Goal: Communication & Community: Participate in discussion

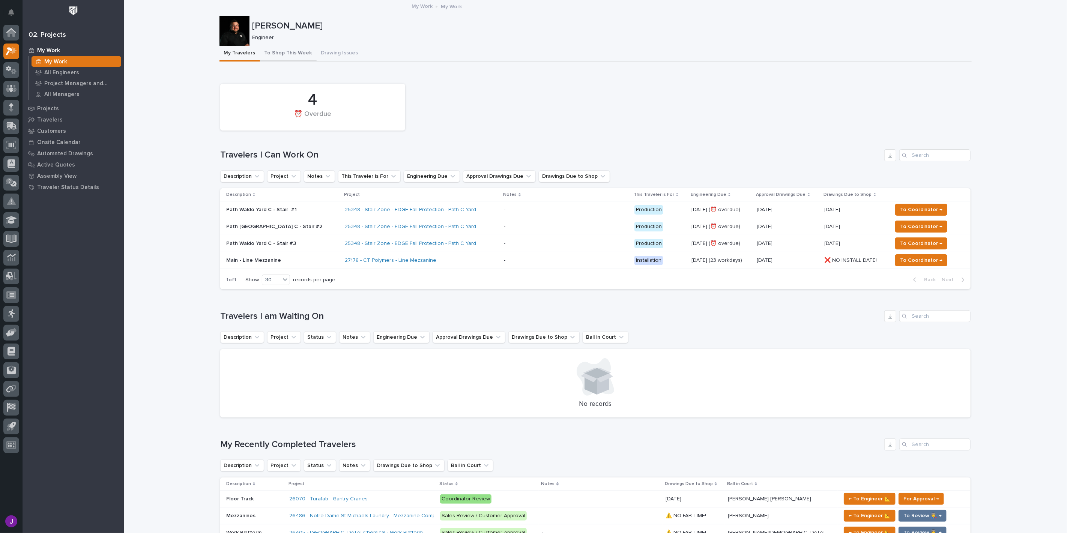
click at [282, 57] on button "To Shop This Week" at bounding box center [288, 54] width 57 height 16
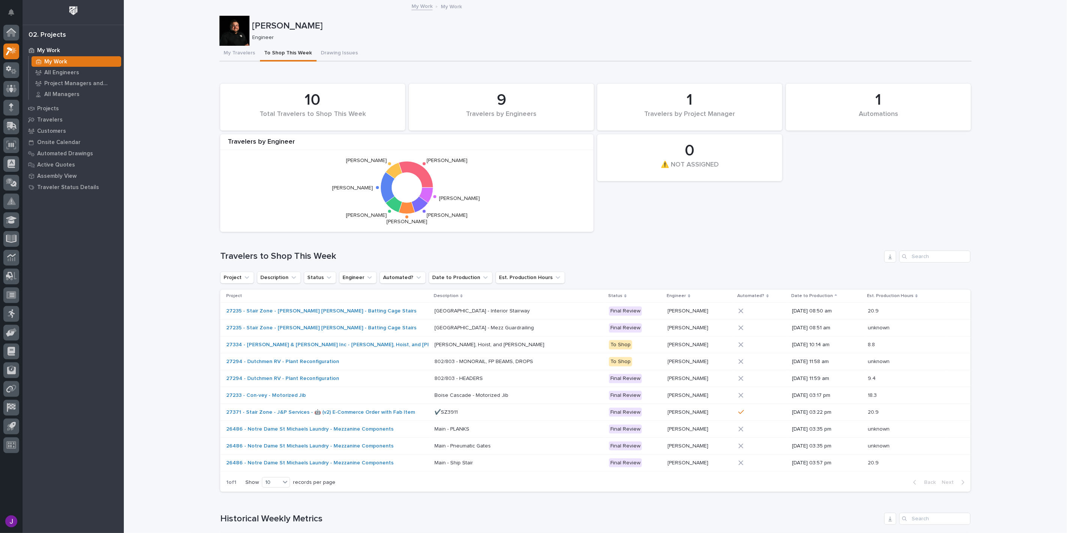
click at [231, 49] on button "My Travelers" at bounding box center [239, 54] width 41 height 16
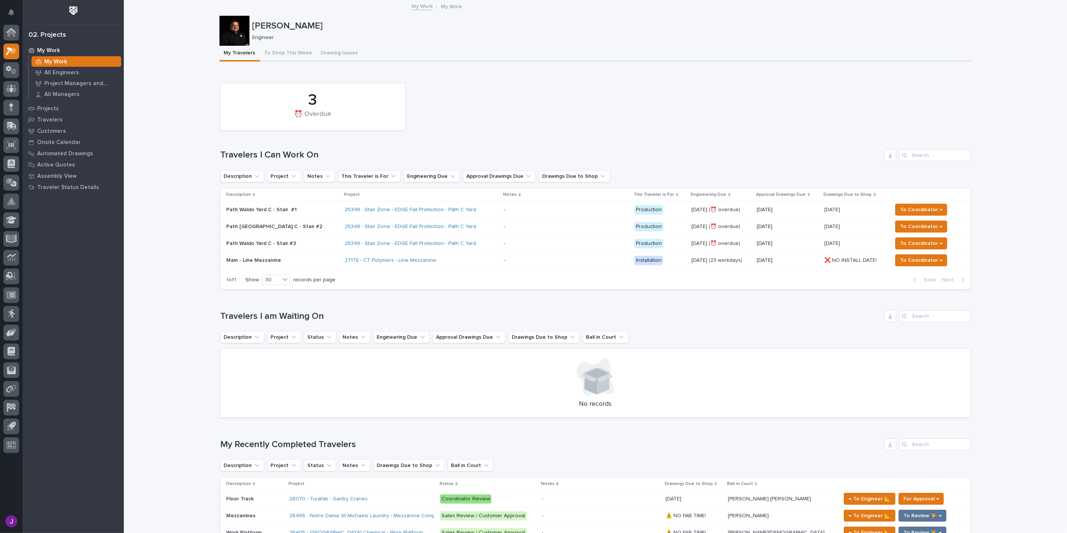
click at [285, 215] on div "Path Waldo Yard C - Stair #1" at bounding box center [282, 210] width 113 height 12
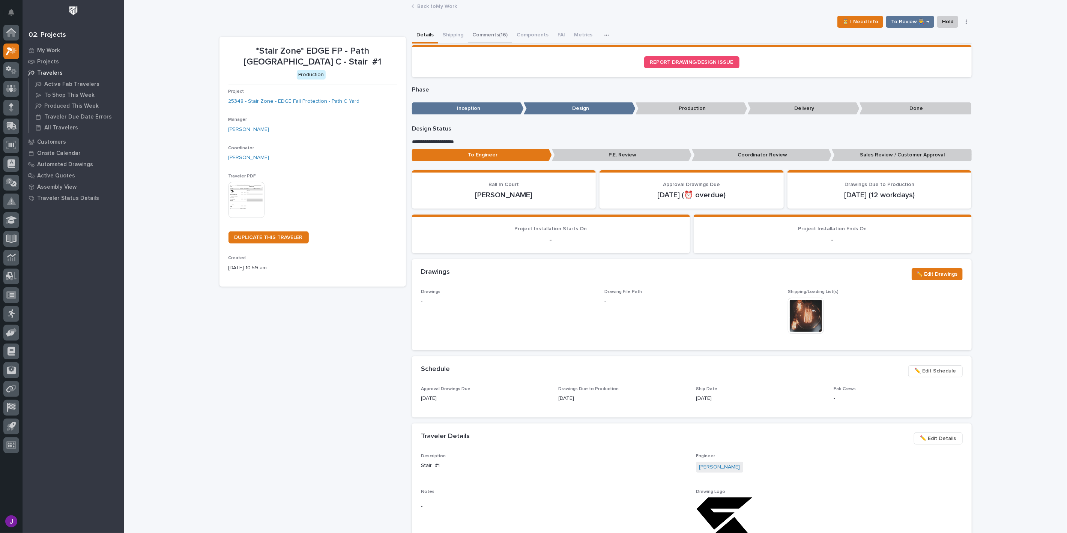
click at [470, 38] on button "Comments (16)" at bounding box center [490, 36] width 44 height 16
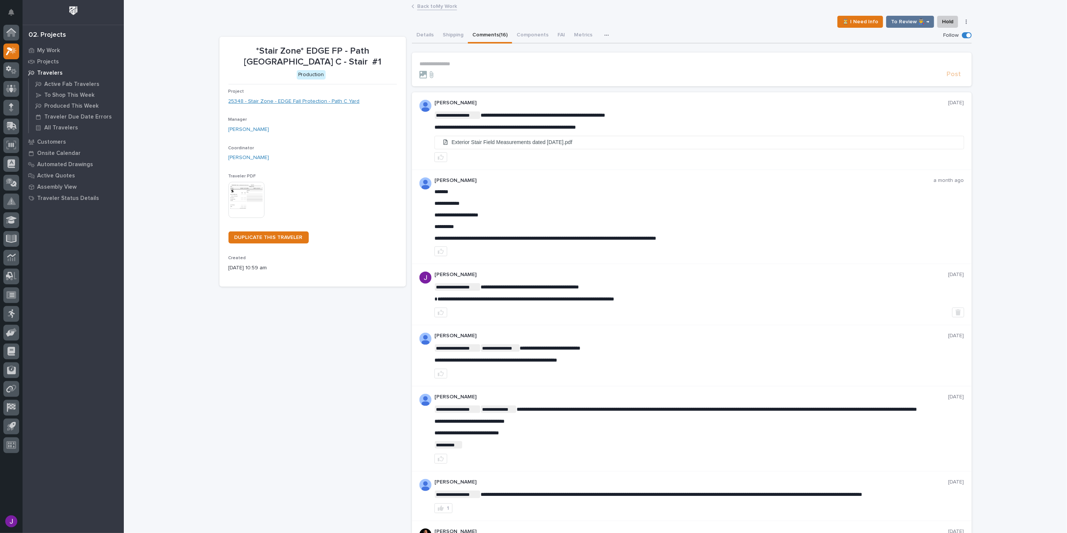
click at [300, 100] on link "25348 - Stair Zone - EDGE Fall Protection - Path C Yard" at bounding box center [293, 102] width 131 height 8
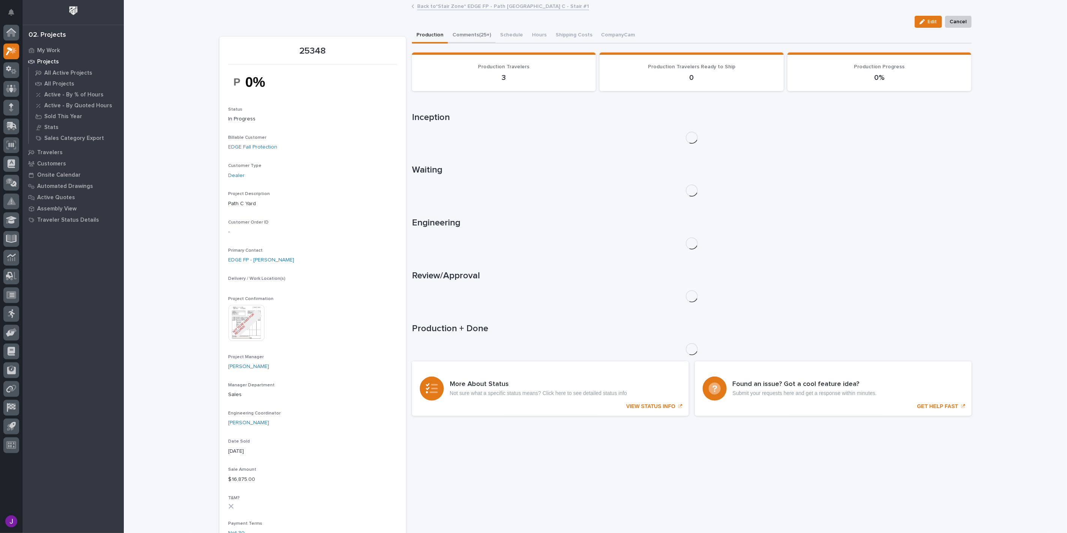
click at [470, 32] on button "Comments (25+)" at bounding box center [472, 36] width 48 height 16
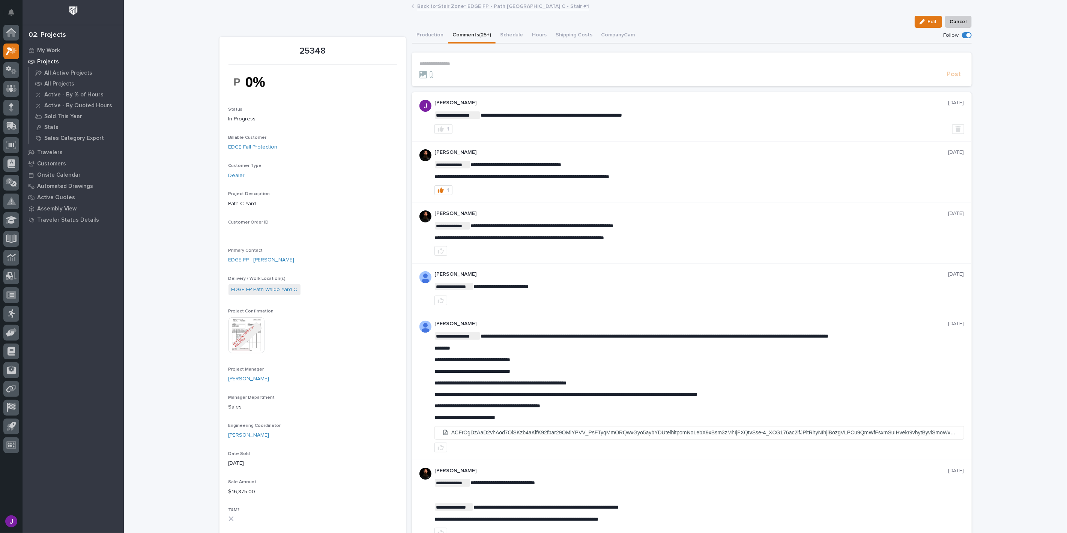
scroll to position [83, 0]
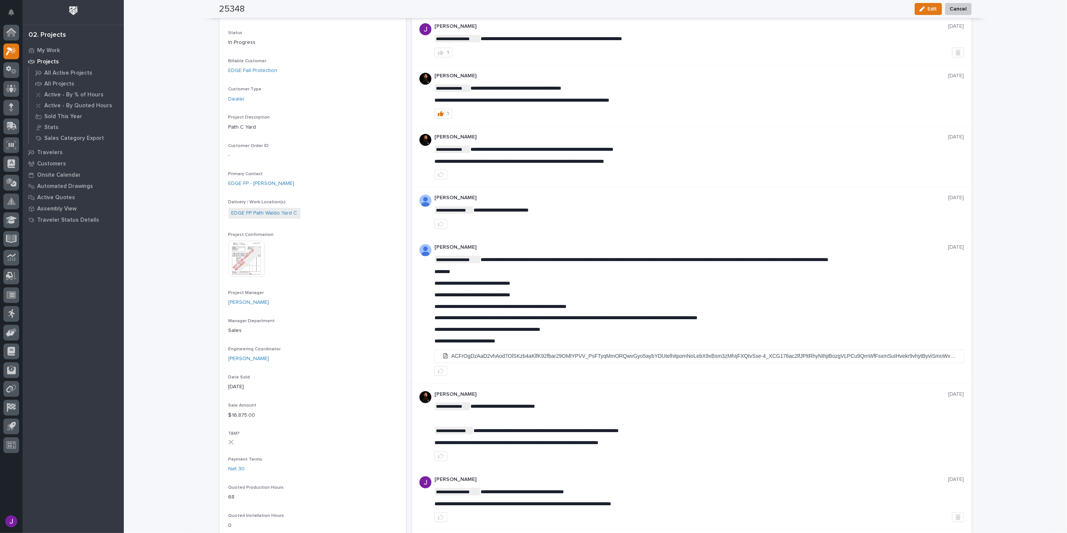
scroll to position [125, 0]
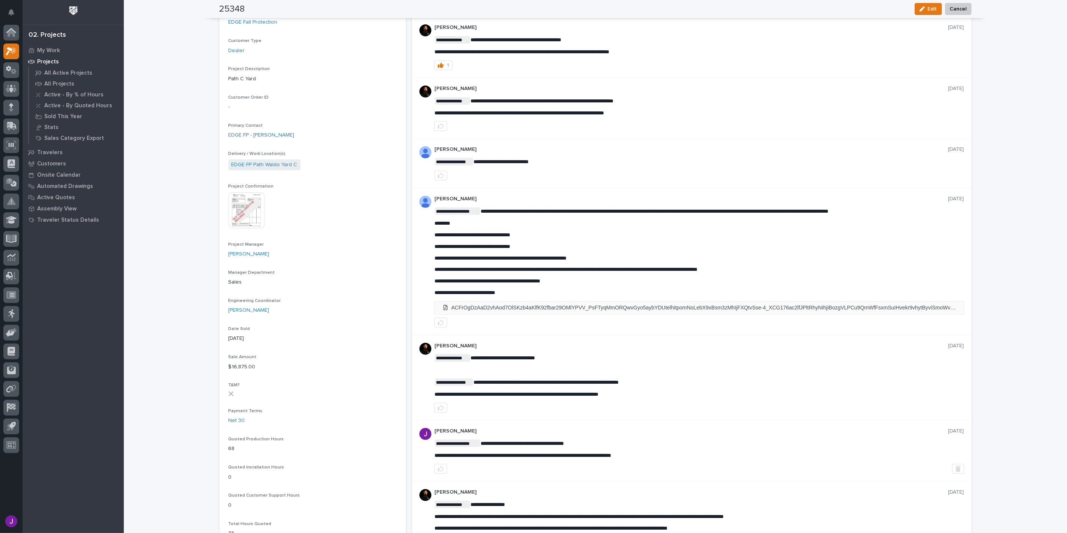
click at [575, 307] on li "ACFrOgDzAaD2vhAod7OlSKzb4aKlfK92fbar29OMlYPVV_PsFTyqMmORQwvGyo5aybYDUtelhitpomN…" at bounding box center [699, 308] width 529 height 12
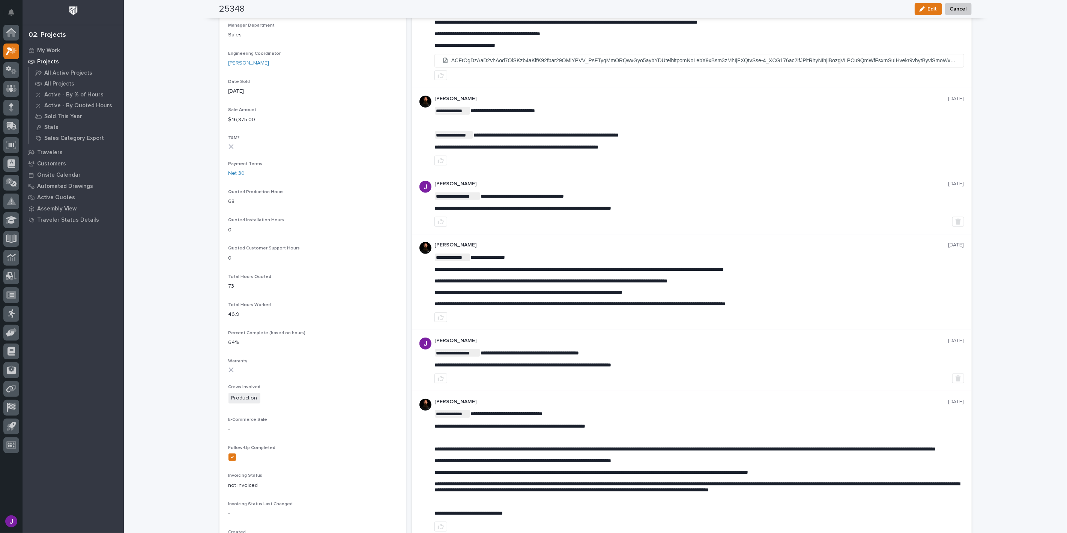
scroll to position [375, 0]
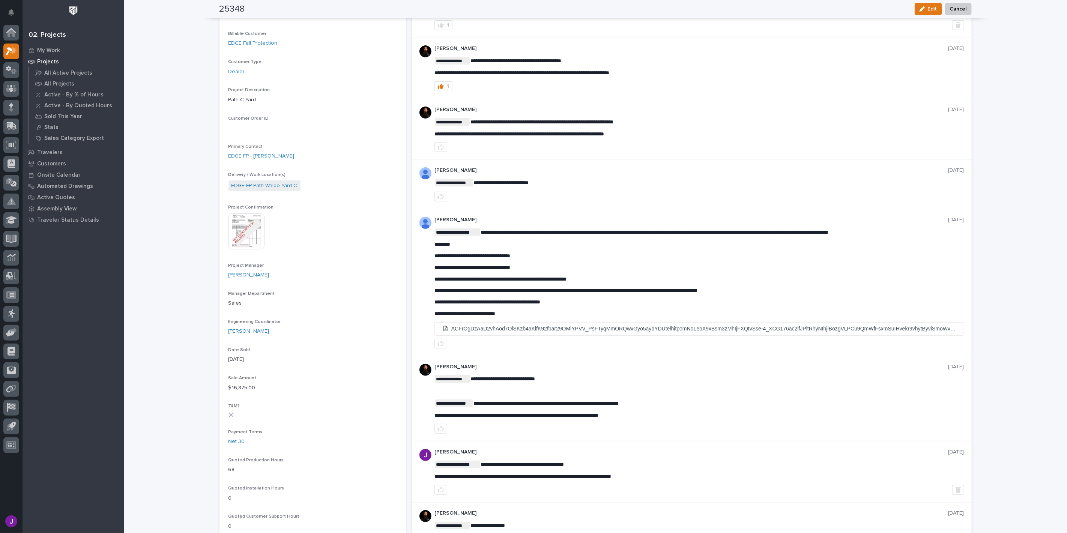
scroll to position [125, 0]
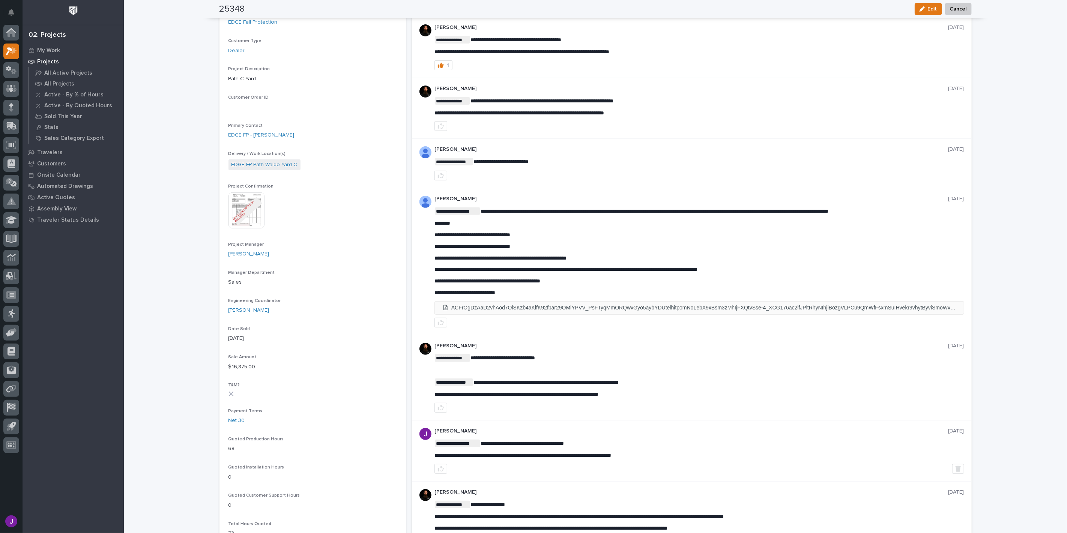
click at [719, 311] on li "ACFrOgDzAaD2vhAod7OlSKzb4aKlfK92fbar29OMlYPVV_PsFTyqMmORQwvGyo5aybYDUtelhitpomN…" at bounding box center [699, 308] width 529 height 12
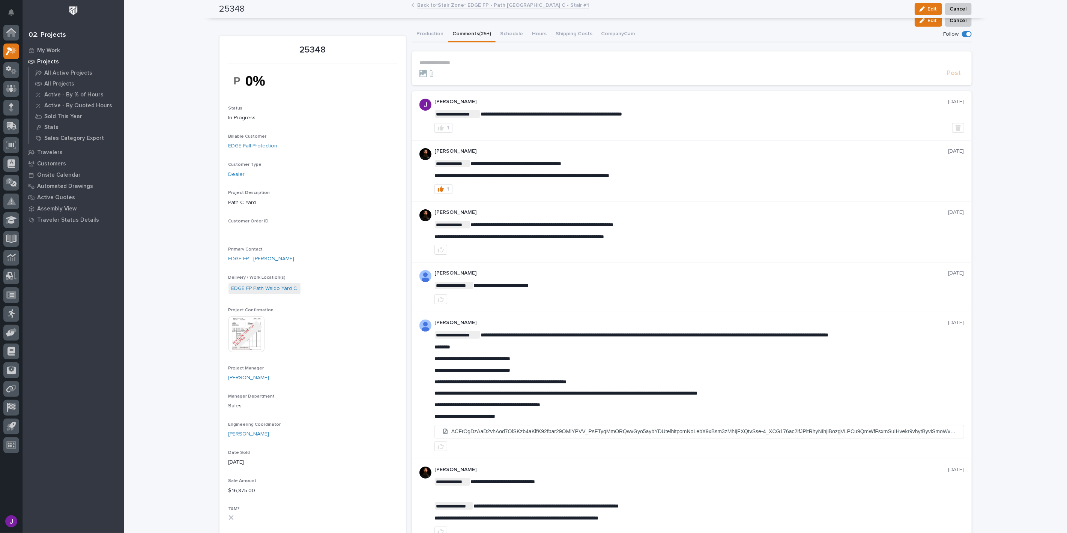
scroll to position [0, 0]
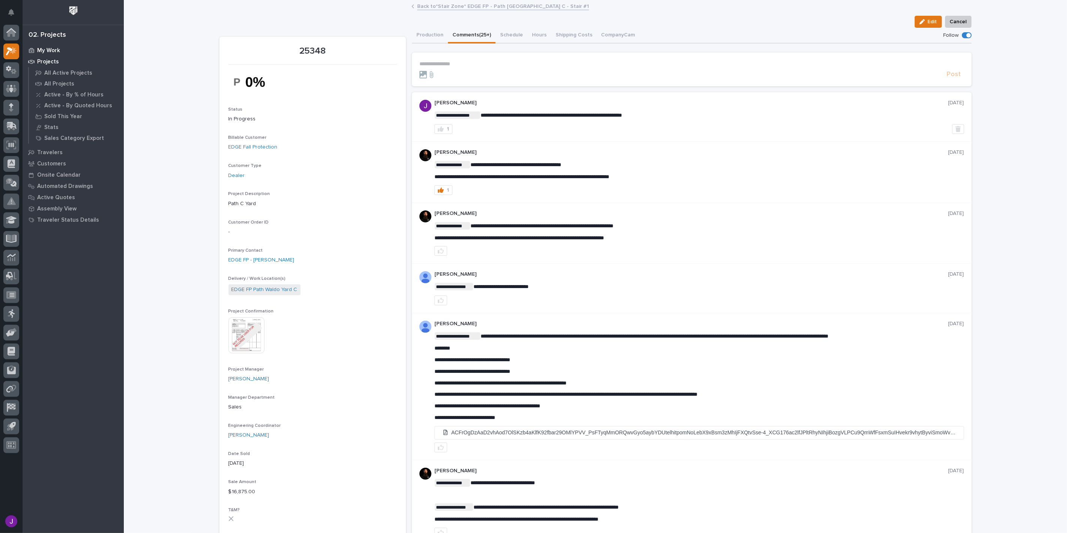
click at [40, 47] on p "My Work" at bounding box center [48, 50] width 23 height 7
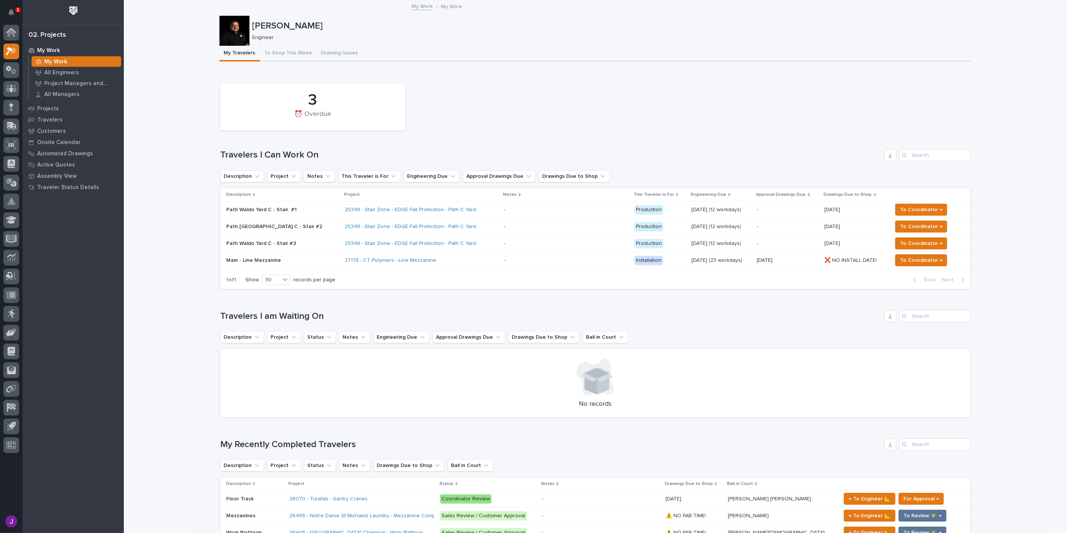
click at [504, 209] on p at bounding box center [566, 210] width 125 height 6
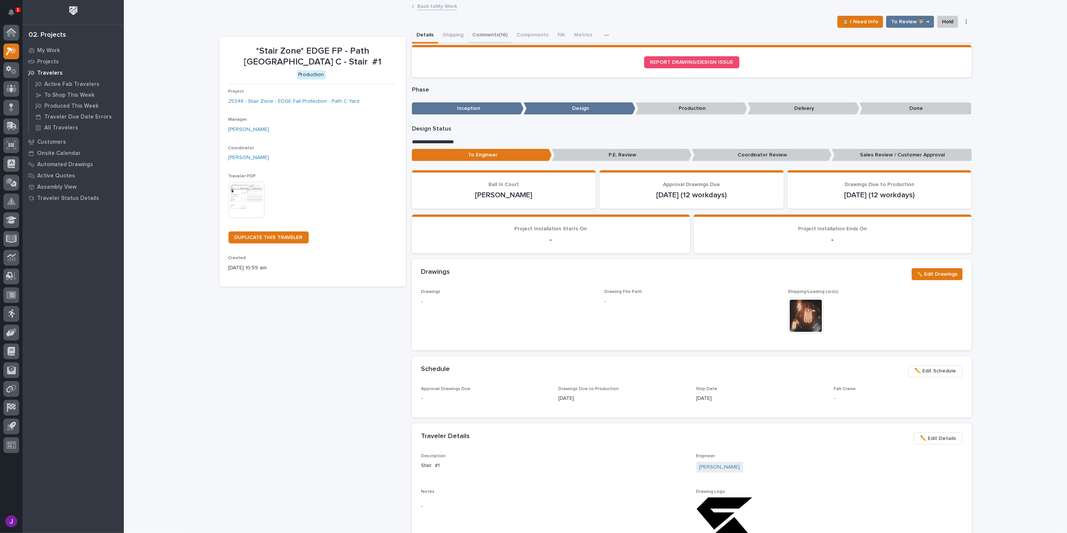
click at [487, 37] on button "Comments (16)" at bounding box center [490, 36] width 44 height 16
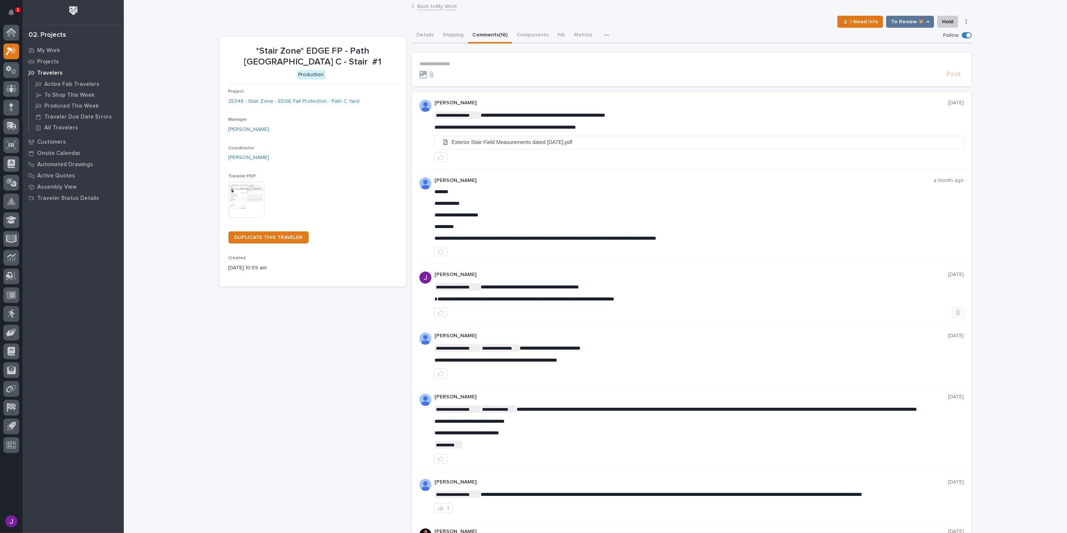
click at [504, 65] on p "**********" at bounding box center [691, 64] width 545 height 6
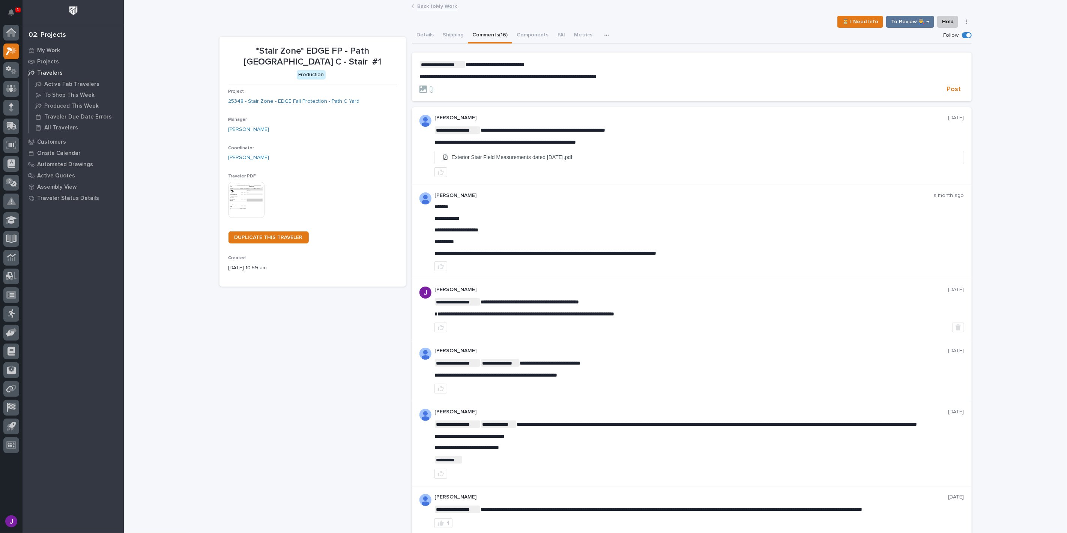
click at [496, 65] on span "**********" at bounding box center [494, 64] width 59 height 5
click at [953, 90] on span "Post" at bounding box center [954, 89] width 14 height 9
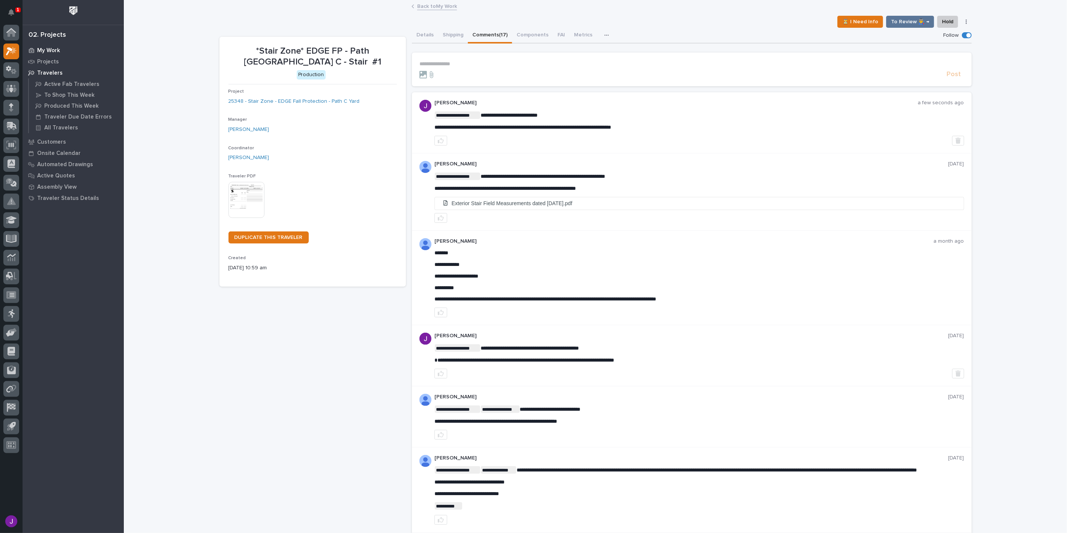
click at [54, 50] on p "My Work" at bounding box center [48, 50] width 23 height 7
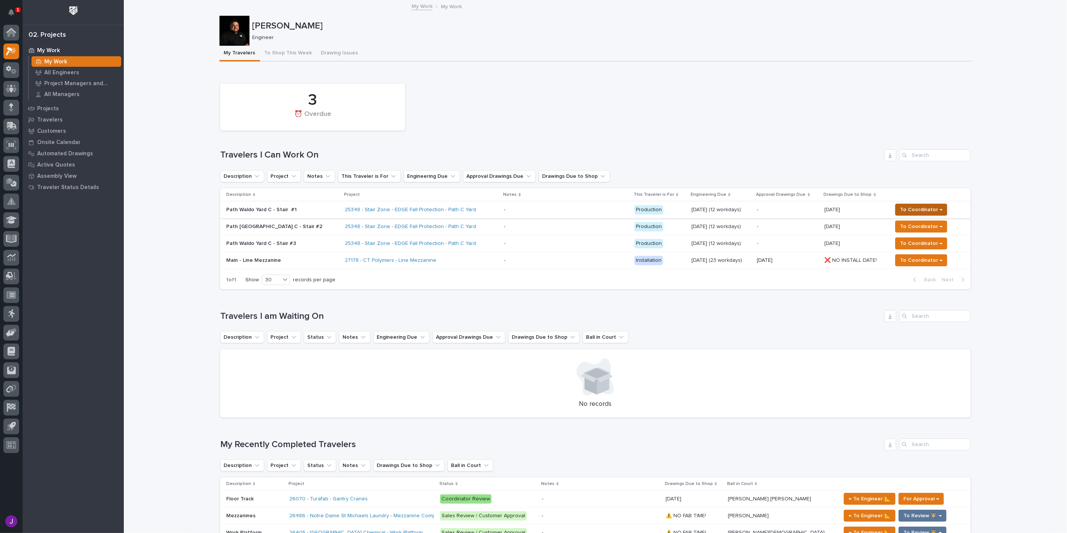
click at [912, 208] on span "To Coordinator →" at bounding box center [921, 209] width 42 height 9
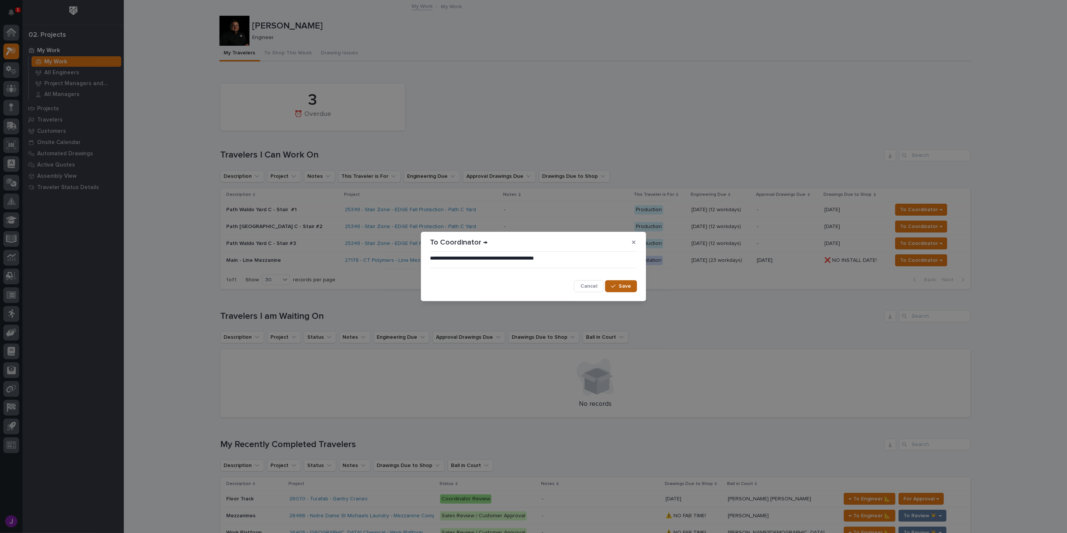
click at [612, 285] on icon "button" at bounding box center [613, 286] width 5 height 5
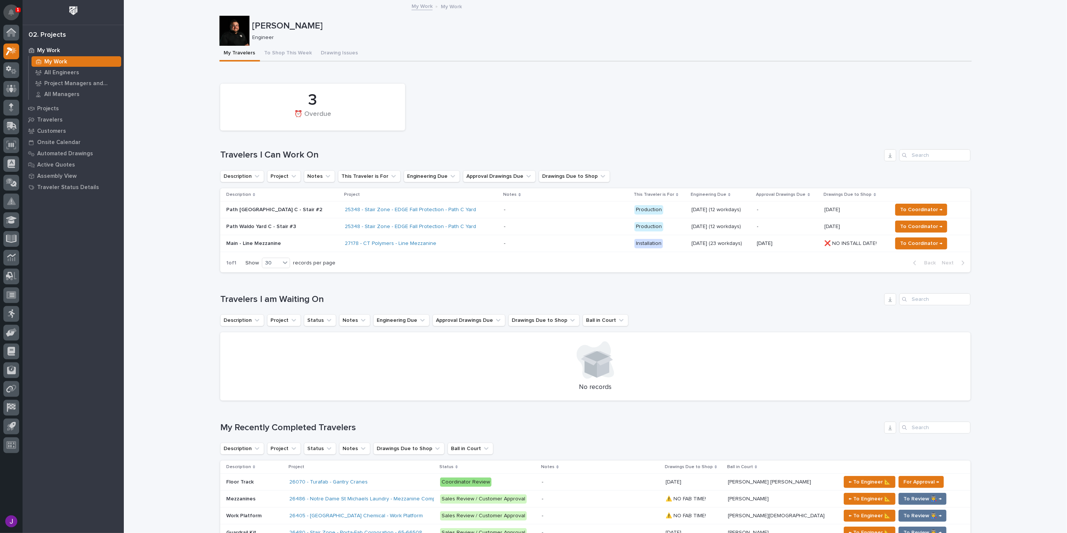
click at [9, 15] on icon "Notifications" at bounding box center [11, 12] width 6 height 7
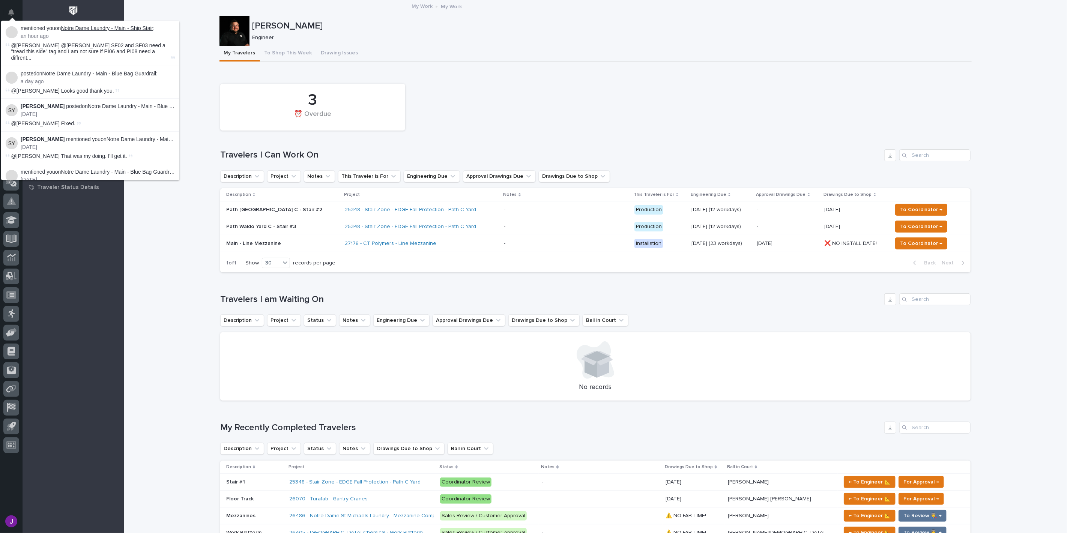
click at [148, 27] on link "Notre Dame Laundry - Main - Ship Stair" at bounding box center [107, 28] width 92 height 6
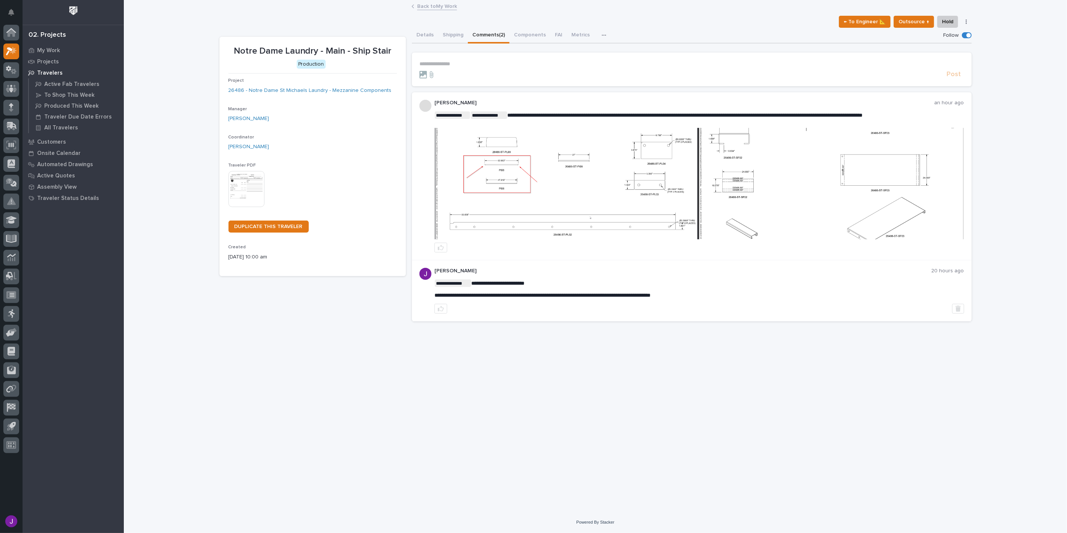
click at [590, 188] on img at bounding box center [567, 183] width 264 height 111
click at [758, 161] on img at bounding box center [831, 183] width 264 height 111
click at [501, 182] on img at bounding box center [567, 183] width 264 height 111
click at [468, 65] on p "**********" at bounding box center [691, 64] width 545 height 6
click at [799, 224] on img at bounding box center [831, 186] width 264 height 111
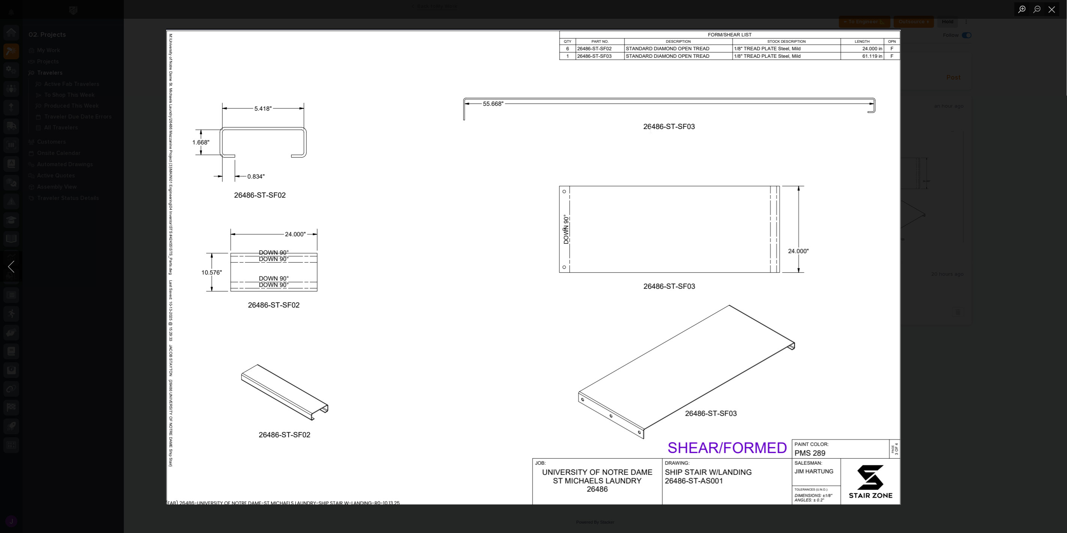
click at [907, 238] on div "Lightbox" at bounding box center [533, 266] width 1067 height 533
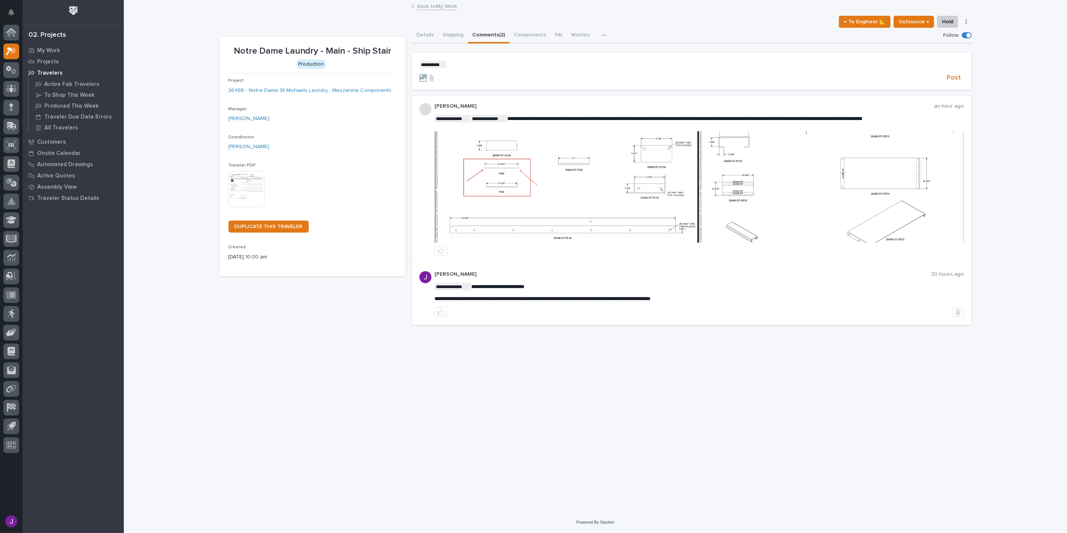
click at [824, 188] on img at bounding box center [831, 186] width 264 height 111
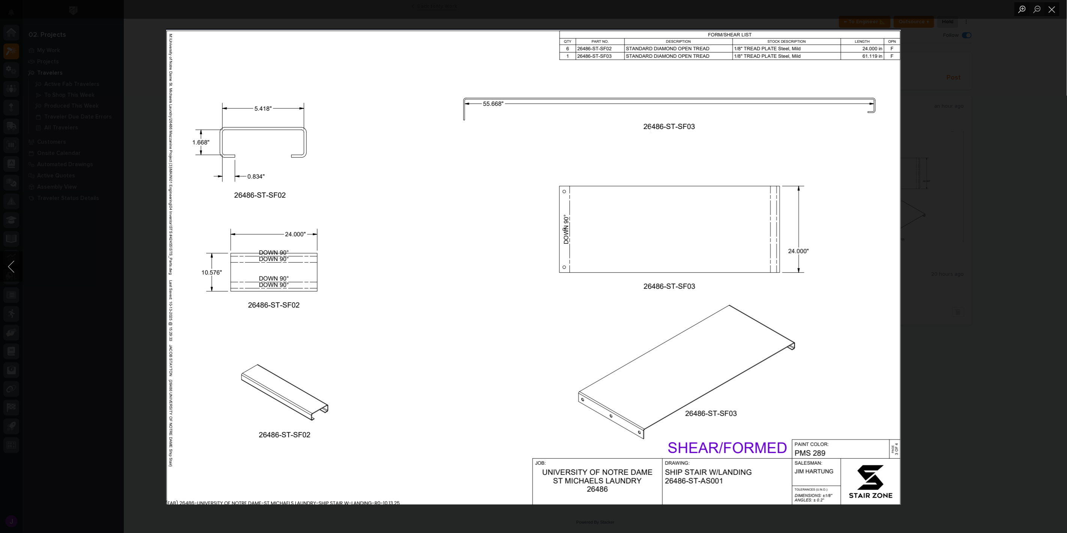
click at [991, 236] on div "Lightbox" at bounding box center [533, 266] width 1067 height 533
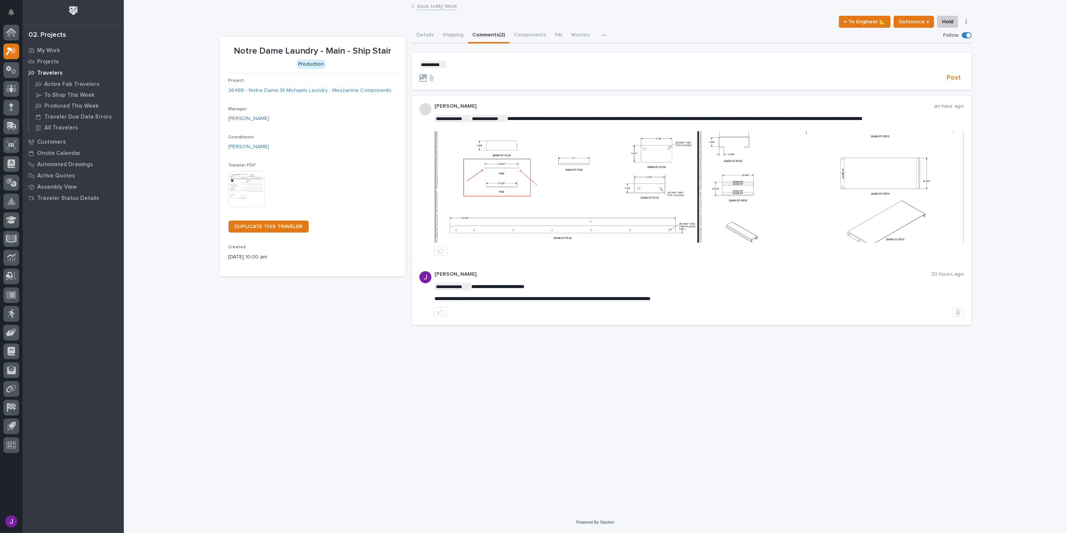
click at [509, 68] on form "﻿ * ********* ﻿ ﻿ Post" at bounding box center [691, 72] width 545 height 22
click at [520, 64] on p "﻿ * ********* ﻿ ﻿" at bounding box center [691, 65] width 545 height 8
click at [952, 79] on span "Post" at bounding box center [954, 78] width 14 height 9
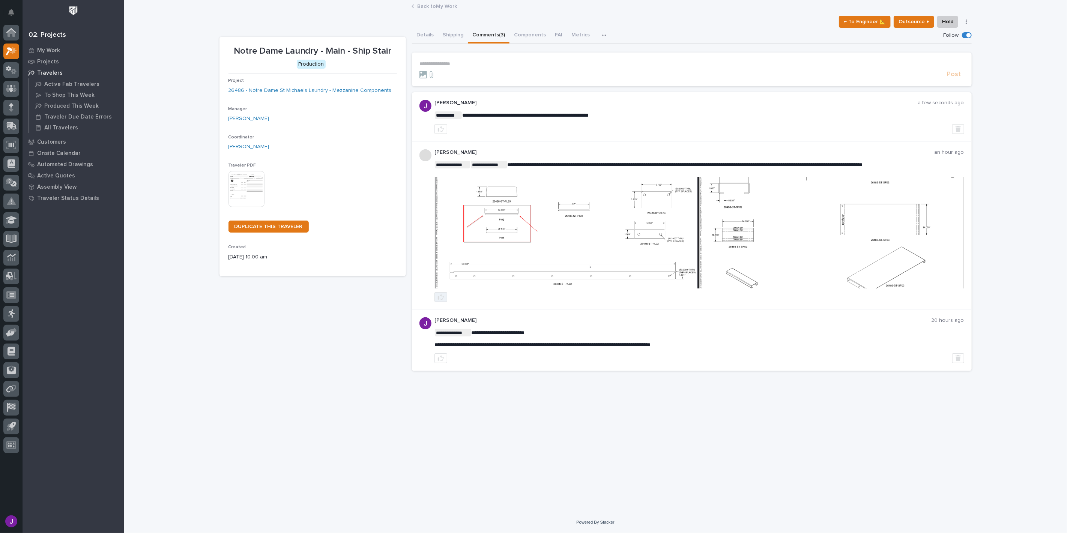
click at [436, 296] on button "button" at bounding box center [440, 297] width 13 height 10
click at [16, 35] on div at bounding box center [11, 33] width 16 height 16
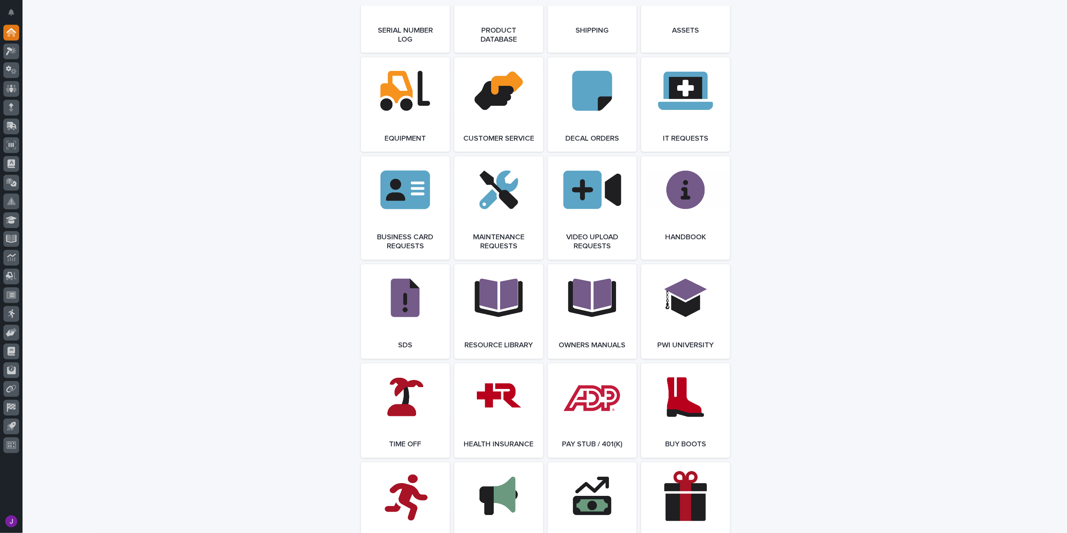
scroll to position [1236, 0]
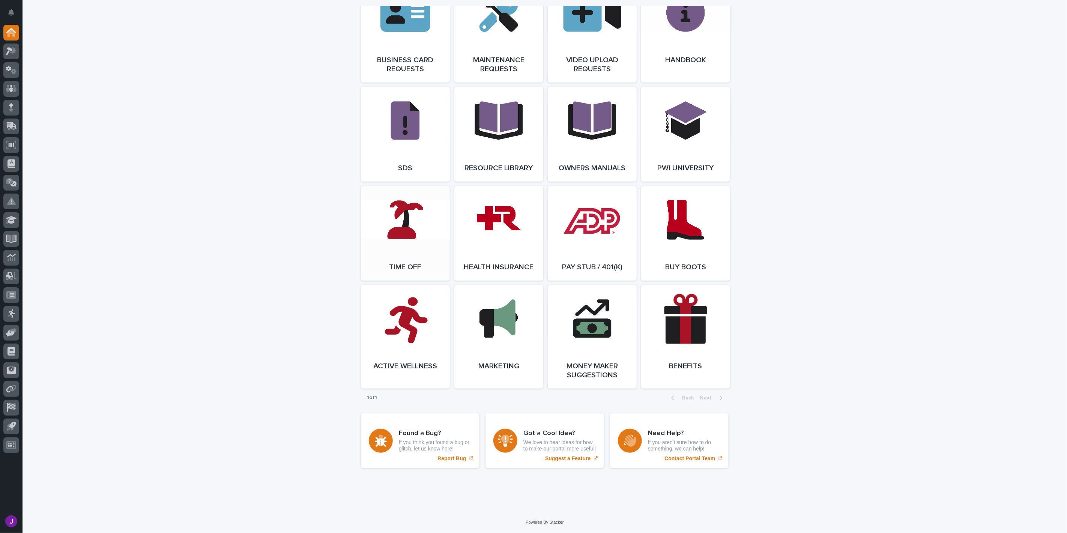
click at [411, 238] on link "Open Link" at bounding box center [405, 233] width 89 height 95
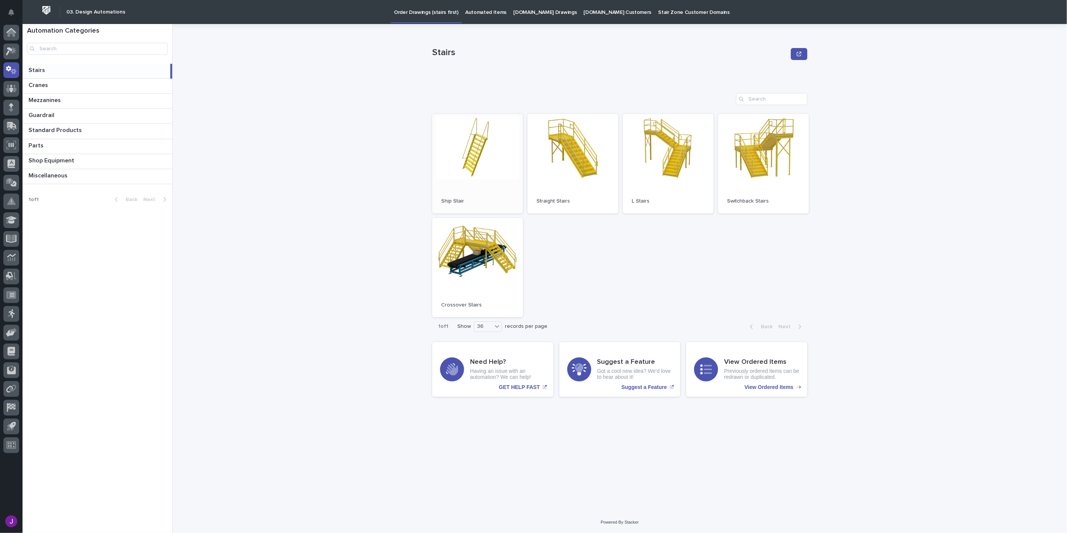
click at [465, 163] on link "Open" at bounding box center [477, 163] width 91 height 99
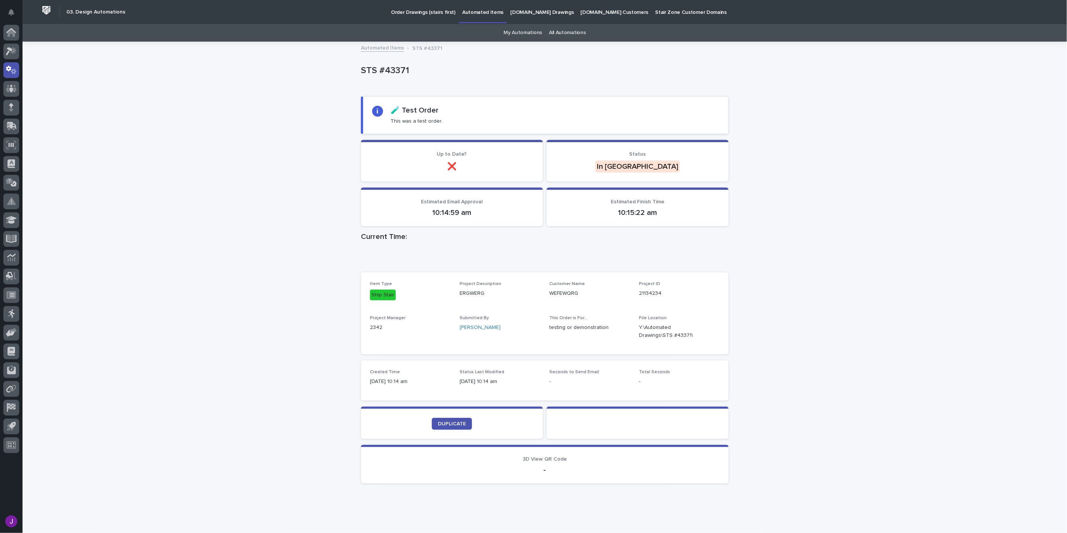
click at [876, 333] on div "Loading... Saving… Loading... Saving… STS #43371 STS #43371 Sorry, there was an…" at bounding box center [545, 284] width 1044 height 485
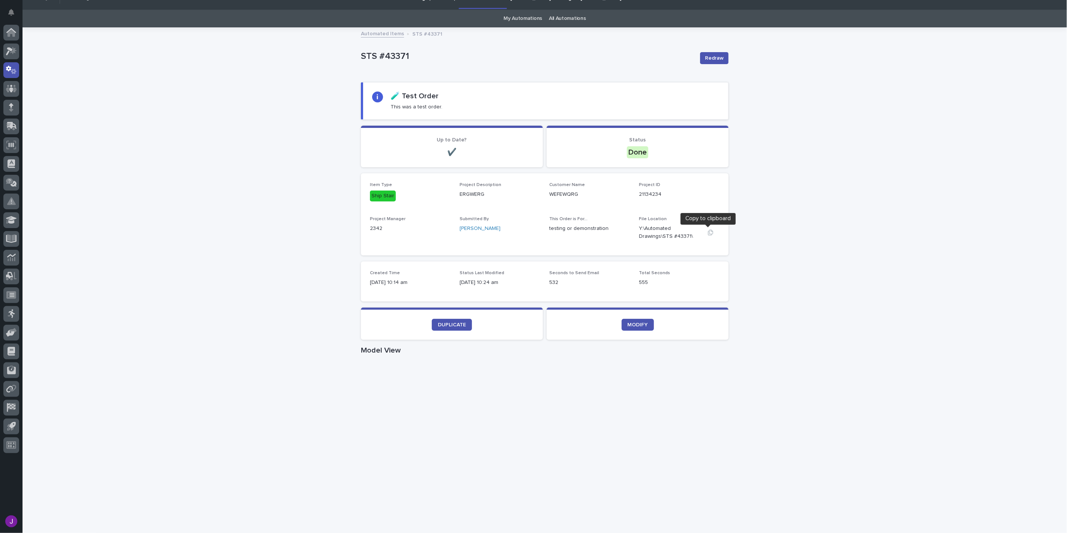
click at [708, 231] on icon "button" at bounding box center [710, 233] width 5 height 6
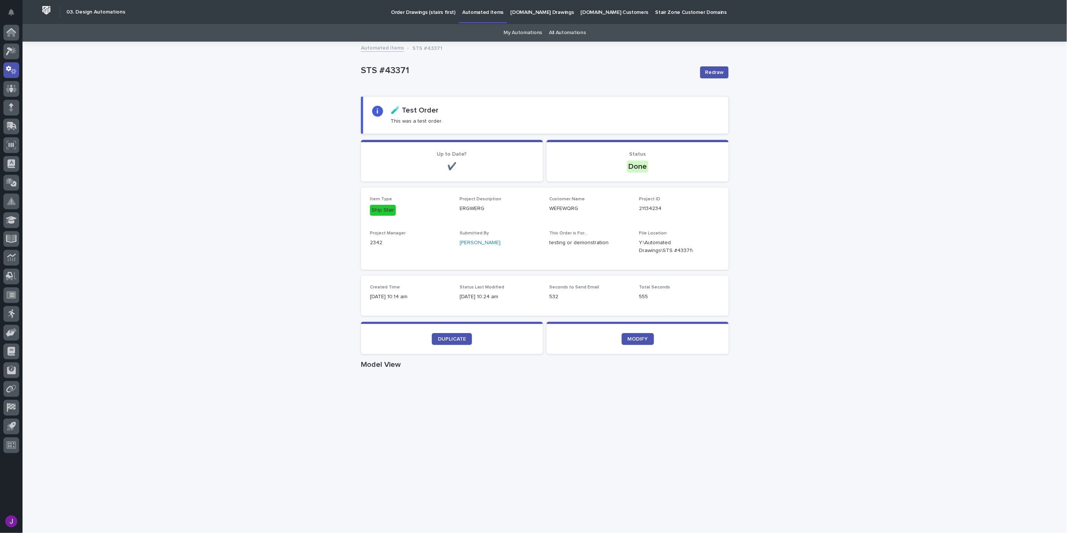
scroll to position [14, 0]
